Goal: Submit feedback/report problem

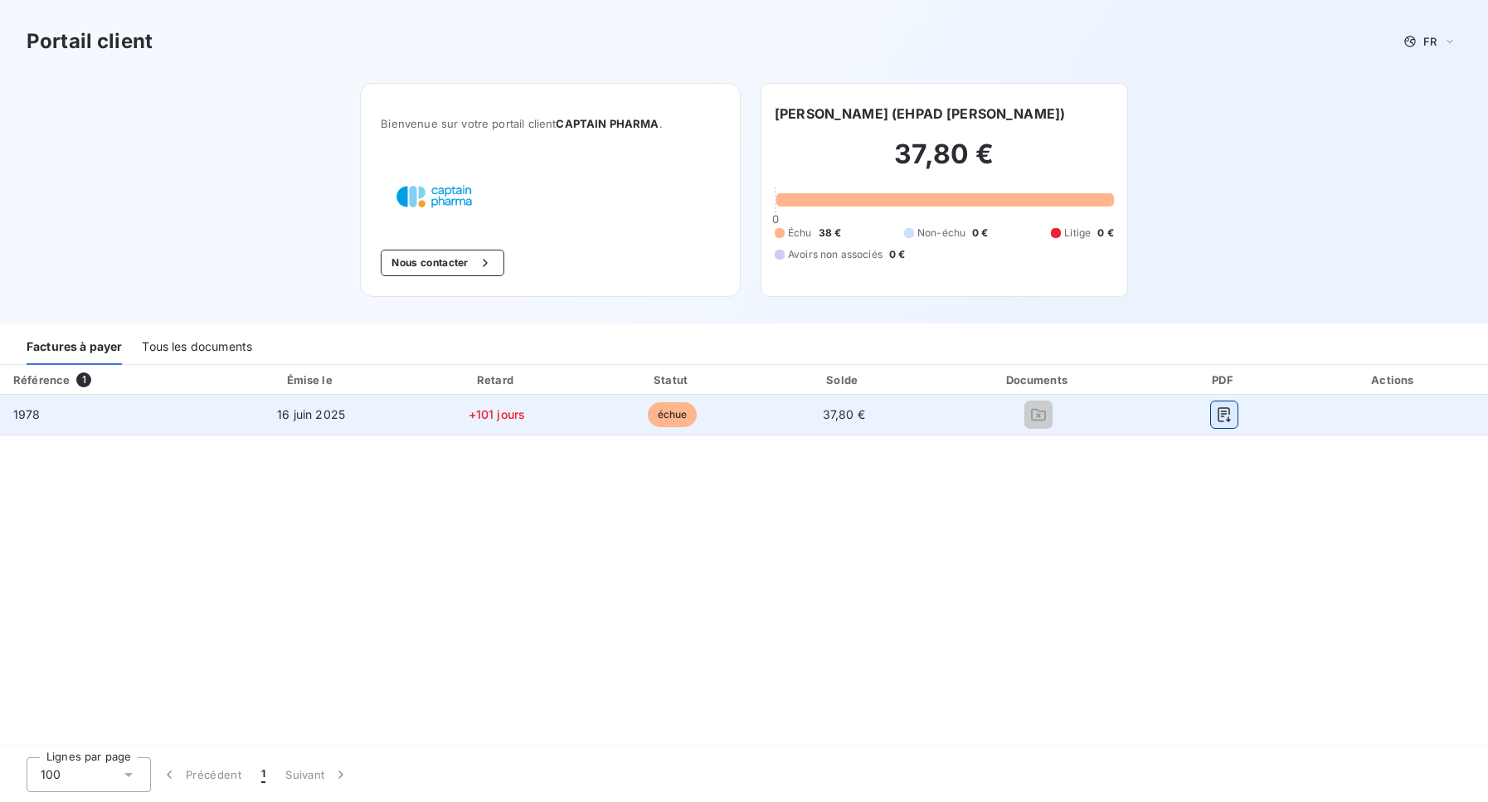
click at [1227, 417] on icon "button" at bounding box center [1224, 414] width 17 height 17
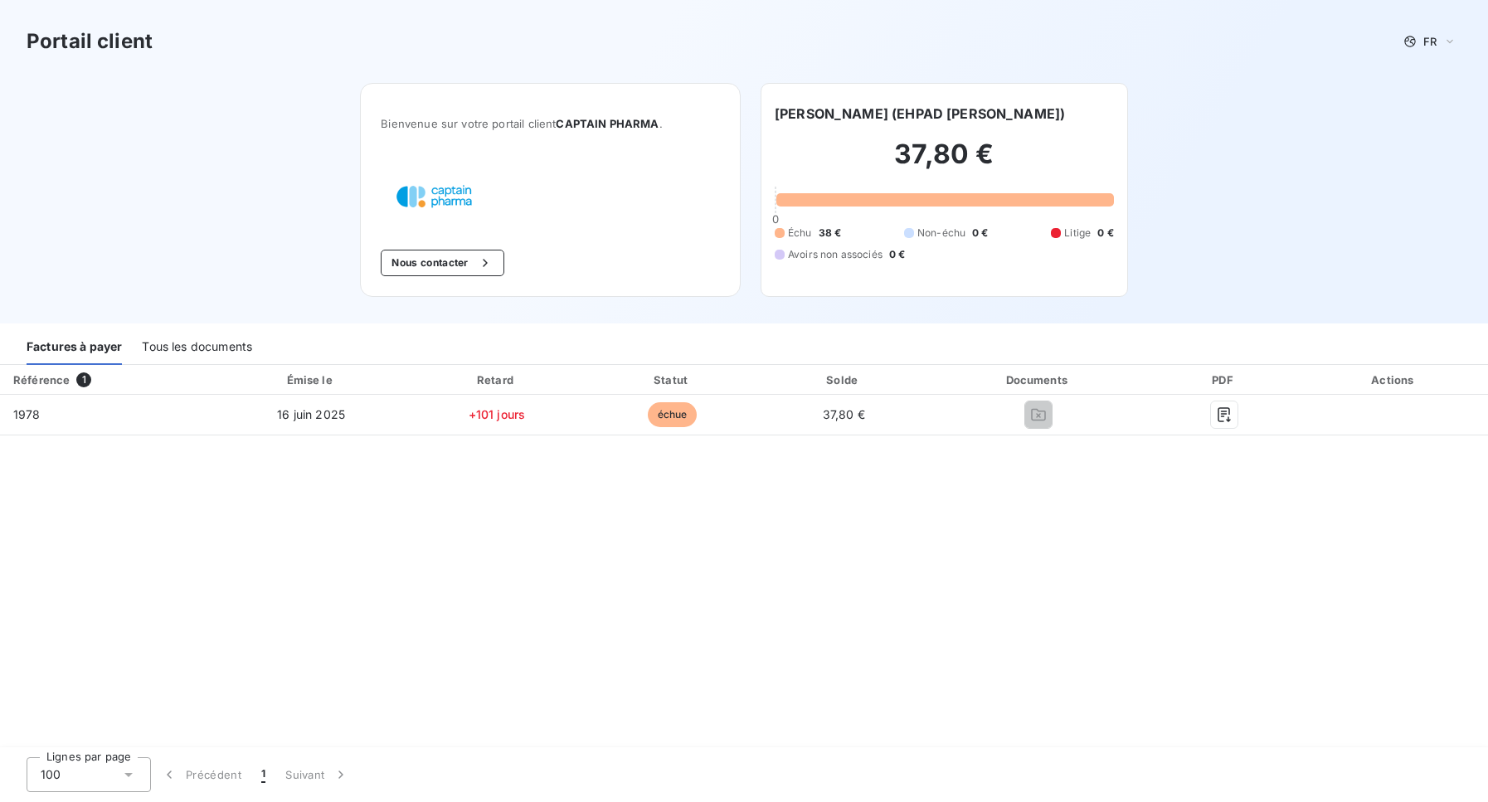
click at [1018, 7] on div "Portail client FR" at bounding box center [744, 41] width 1488 height 83
click at [482, 255] on icon "button" at bounding box center [485, 263] width 17 height 17
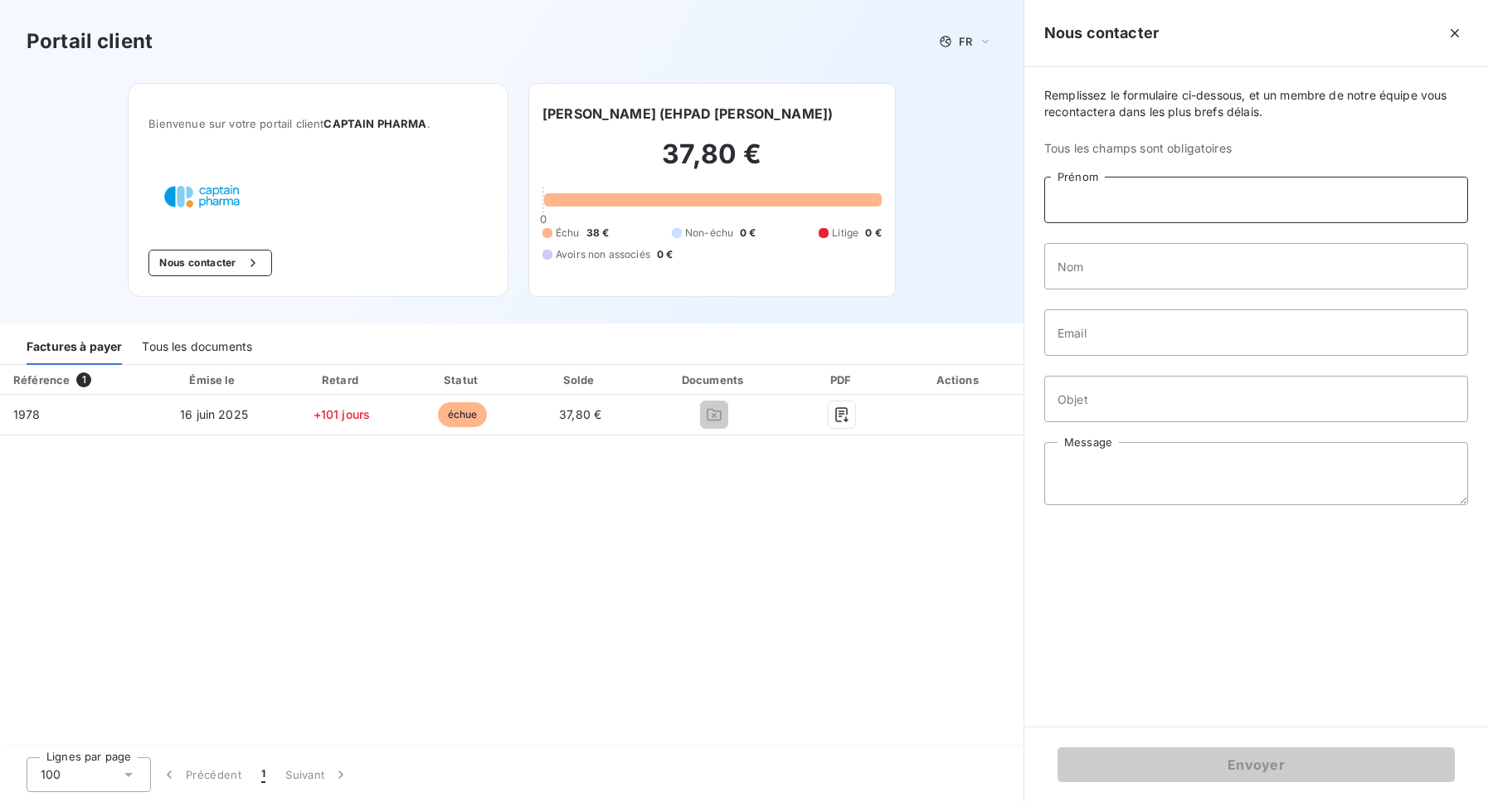
click at [1111, 191] on input "Prénom" at bounding box center [1256, 200] width 424 height 46
type input "[PERSON_NAME]"
click at [1098, 273] on input "Nom" at bounding box center [1256, 266] width 424 height 46
type input "moussard"
click at [918, 611] on div "Référence 1 Émise le Retard Statut Solde Documents PDF Actions 1978 [DATE] +101…" at bounding box center [512, 557] width 1024 height 384
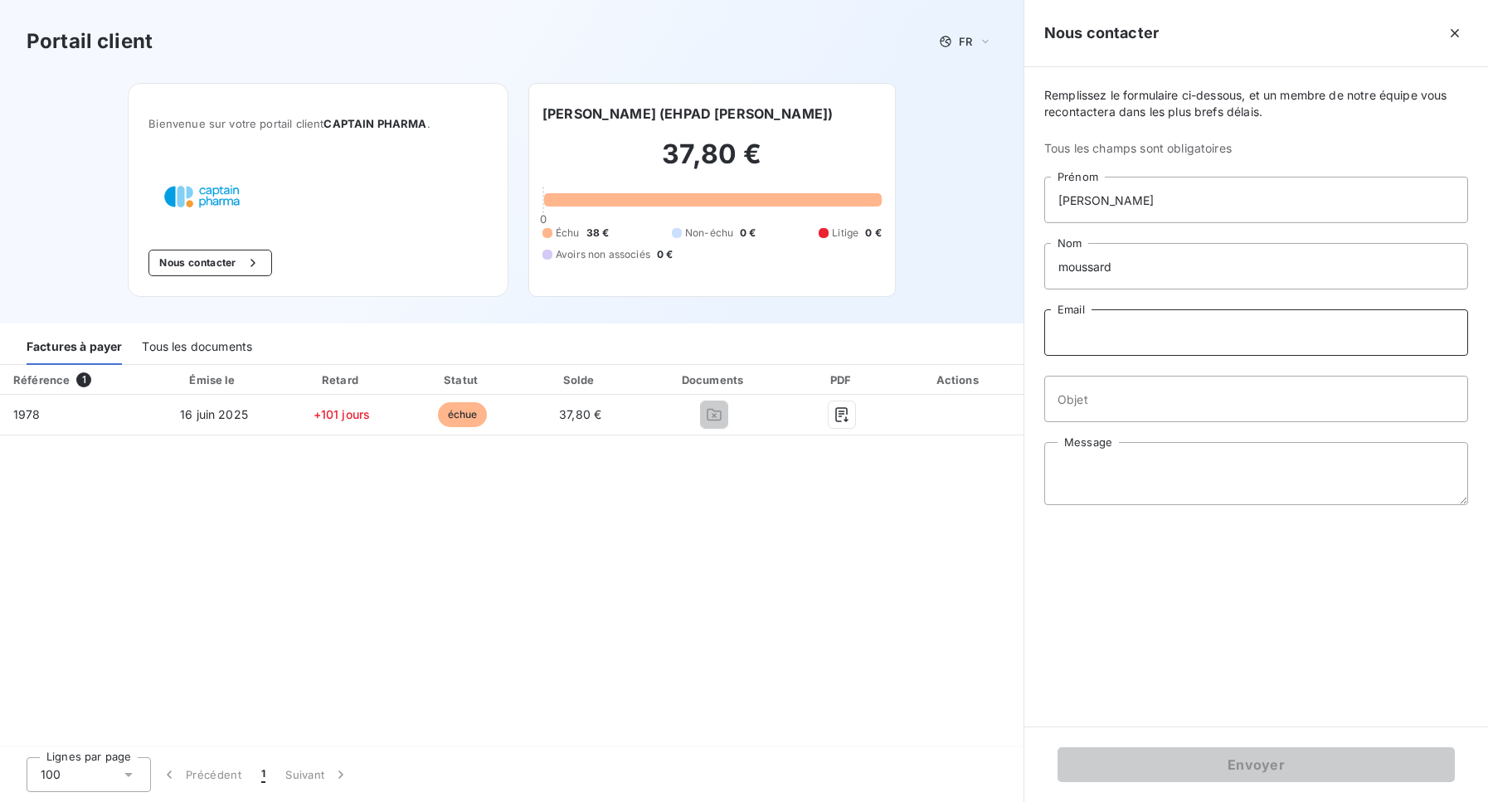
click at [1121, 343] on input "Email" at bounding box center [1256, 332] width 424 height 46
click at [1077, 265] on input "moussard" at bounding box center [1256, 266] width 424 height 46
click at [1119, 263] on input "moussard" at bounding box center [1256, 266] width 424 height 46
type input "marie"
type input "[EMAIL_ADDRESS][DOMAIN_NAME]"
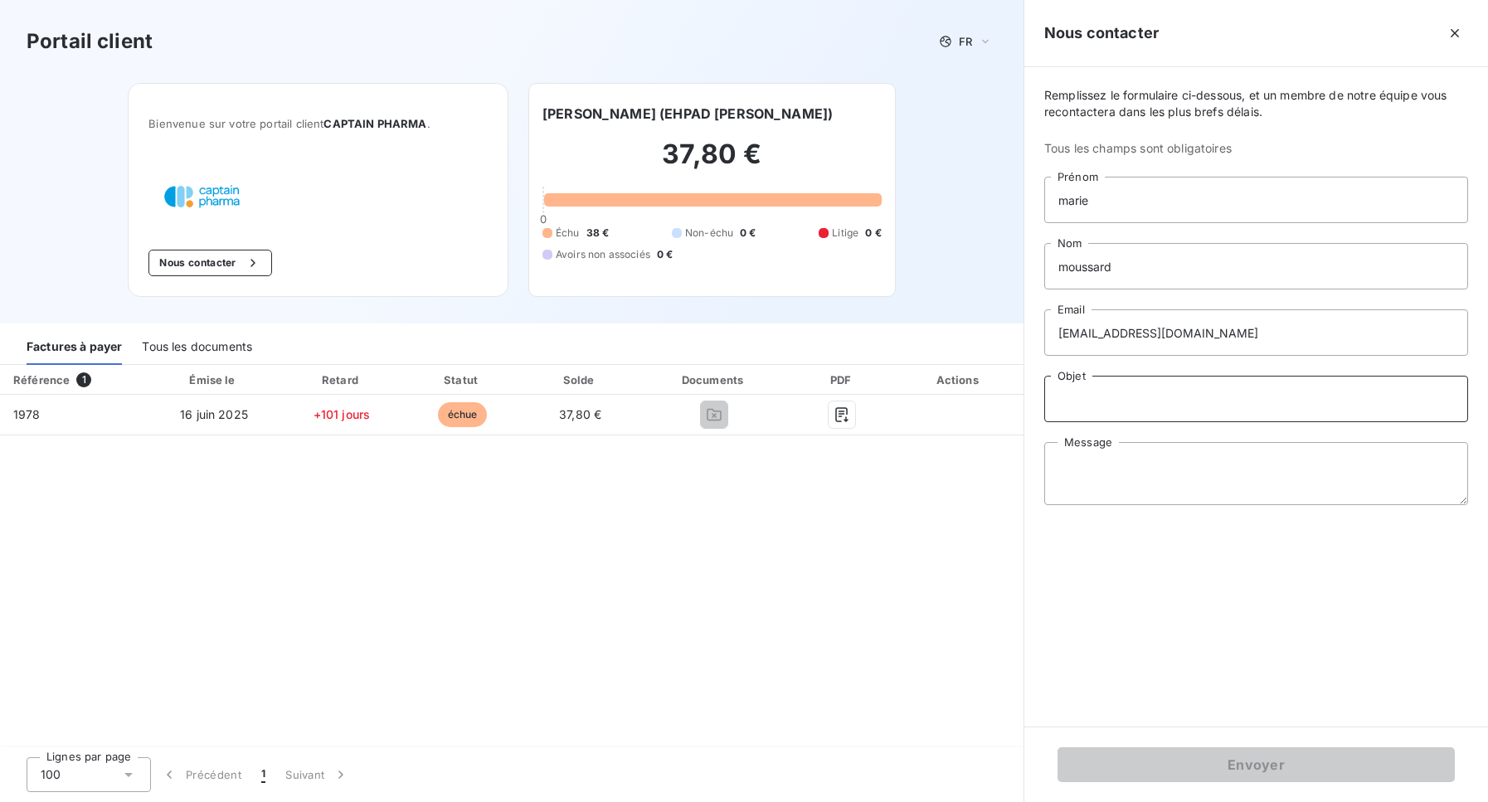
click at [1098, 397] on input "Objet" at bounding box center [1256, 399] width 424 height 46
type input "facture impayée"
click at [1064, 455] on textarea "Message" at bounding box center [1256, 473] width 424 height 63
